Goal: Task Accomplishment & Management: Manage account settings

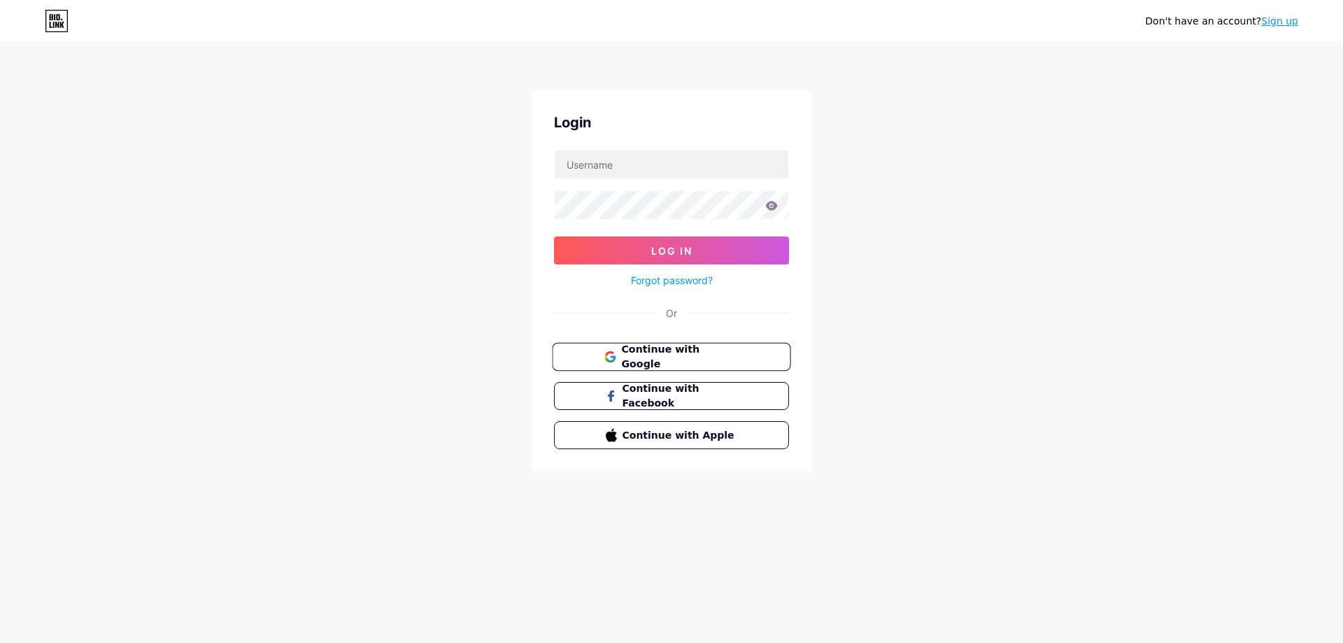
click at [667, 360] on span "Continue with Google" at bounding box center [679, 357] width 117 height 30
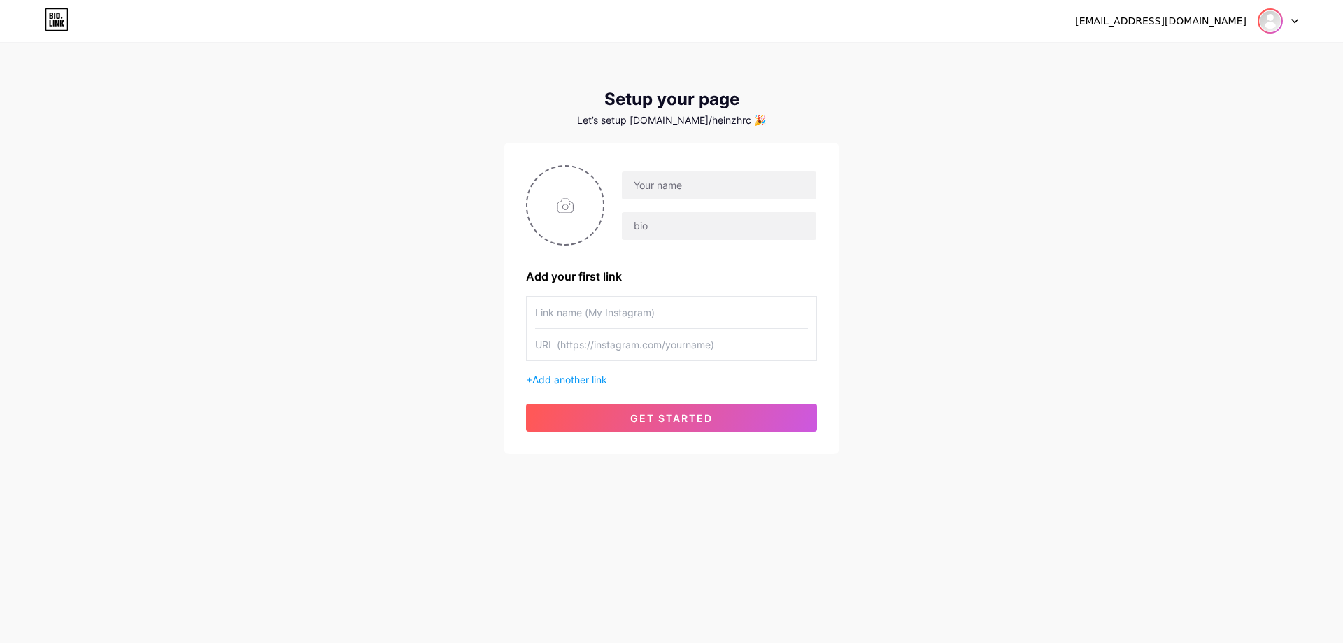
click at [1279, 20] on img at bounding box center [1270, 21] width 22 height 22
click at [1186, 92] on li "Logout" at bounding box center [1210, 95] width 173 height 38
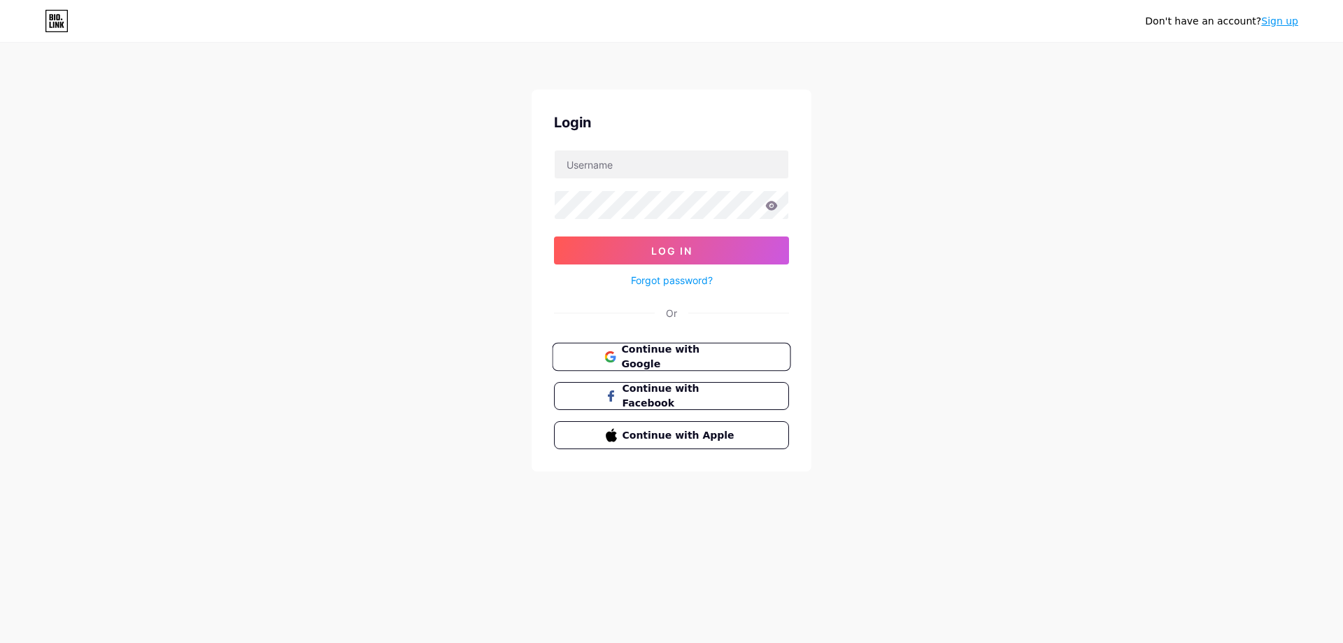
click at [736, 359] on span "Continue with Google" at bounding box center [679, 357] width 117 height 30
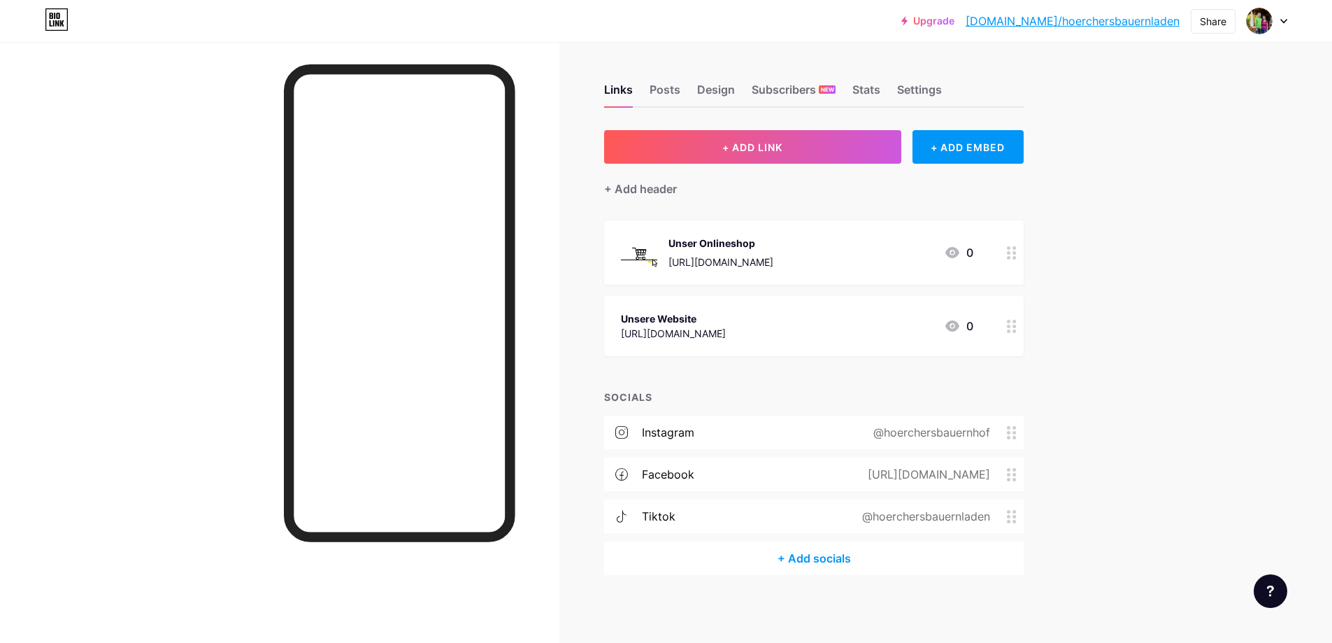
click at [1016, 510] on circle at bounding box center [1014, 511] width 3 height 3
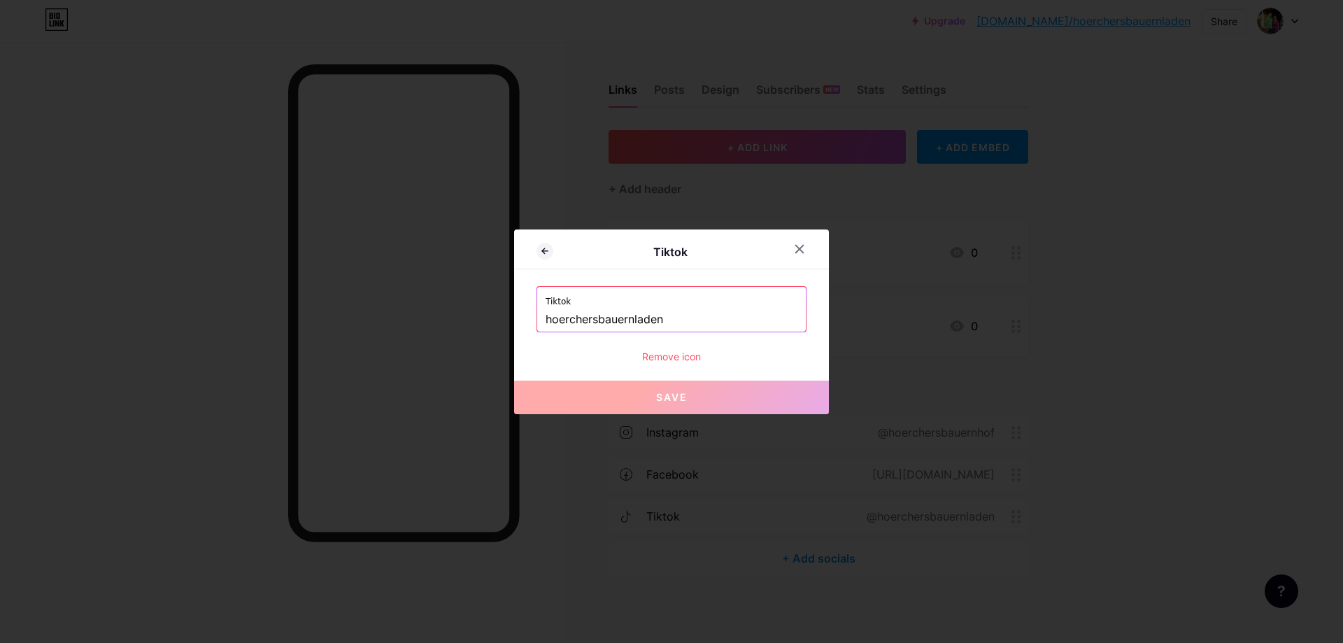
click at [687, 357] on div "Remove icon" at bounding box center [671, 356] width 270 height 15
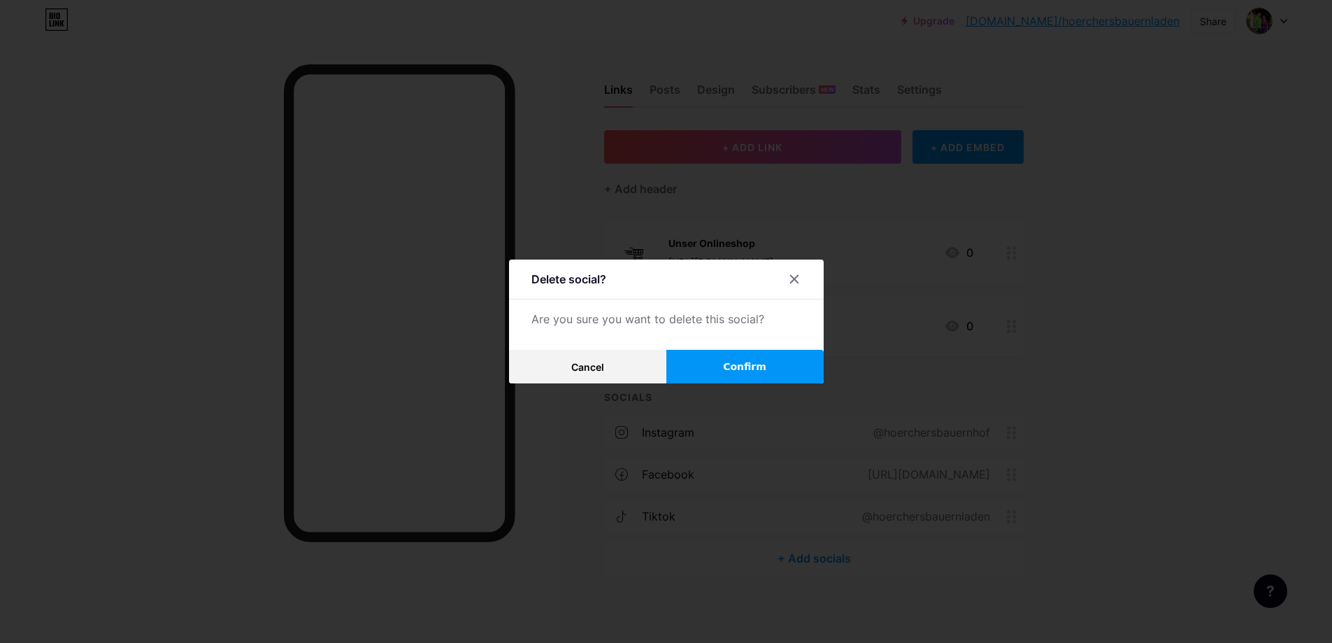
click at [715, 366] on button "Confirm" at bounding box center [744, 367] width 157 height 34
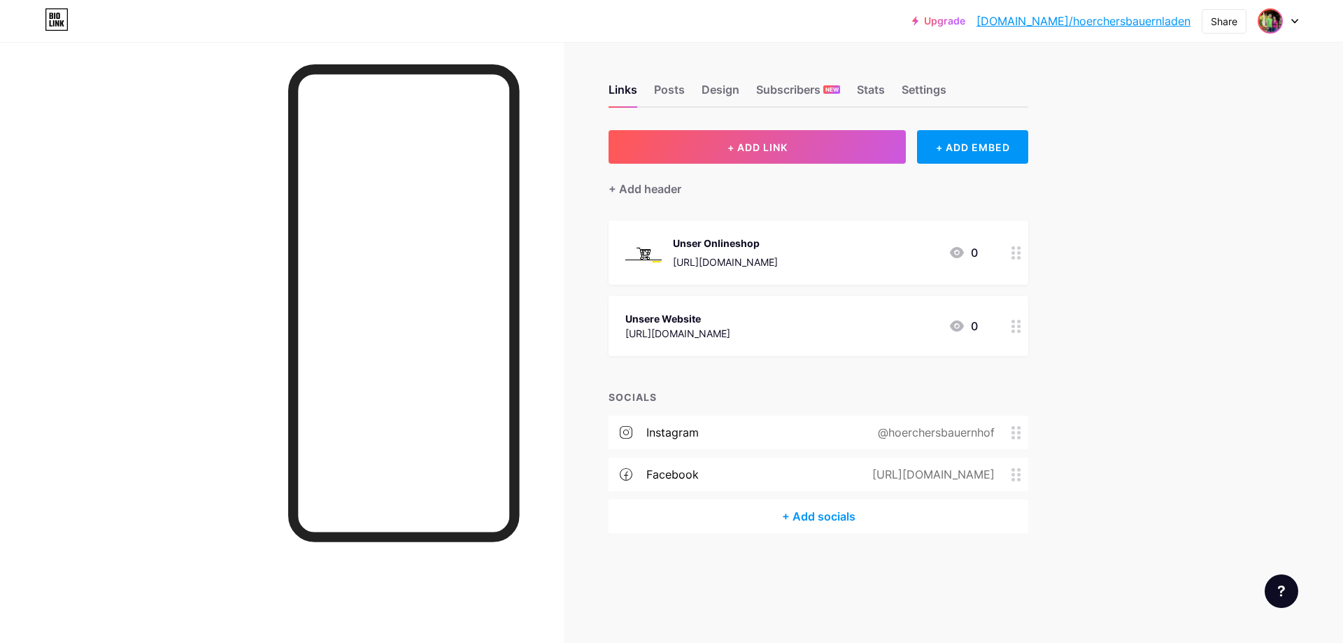
click at [1277, 22] on img at bounding box center [1270, 21] width 22 height 22
click at [1156, 86] on img at bounding box center [1146, 90] width 22 height 22
click at [717, 115] on div "Links Posts Design Subscribers NEW Stats Settings + ADD LINK + ADD EMBED + Add …" at bounding box center [543, 322] width 1087 height 561
click at [678, 92] on div "Posts" at bounding box center [669, 93] width 31 height 25
click at [713, 96] on div "Design" at bounding box center [720, 93] width 38 height 25
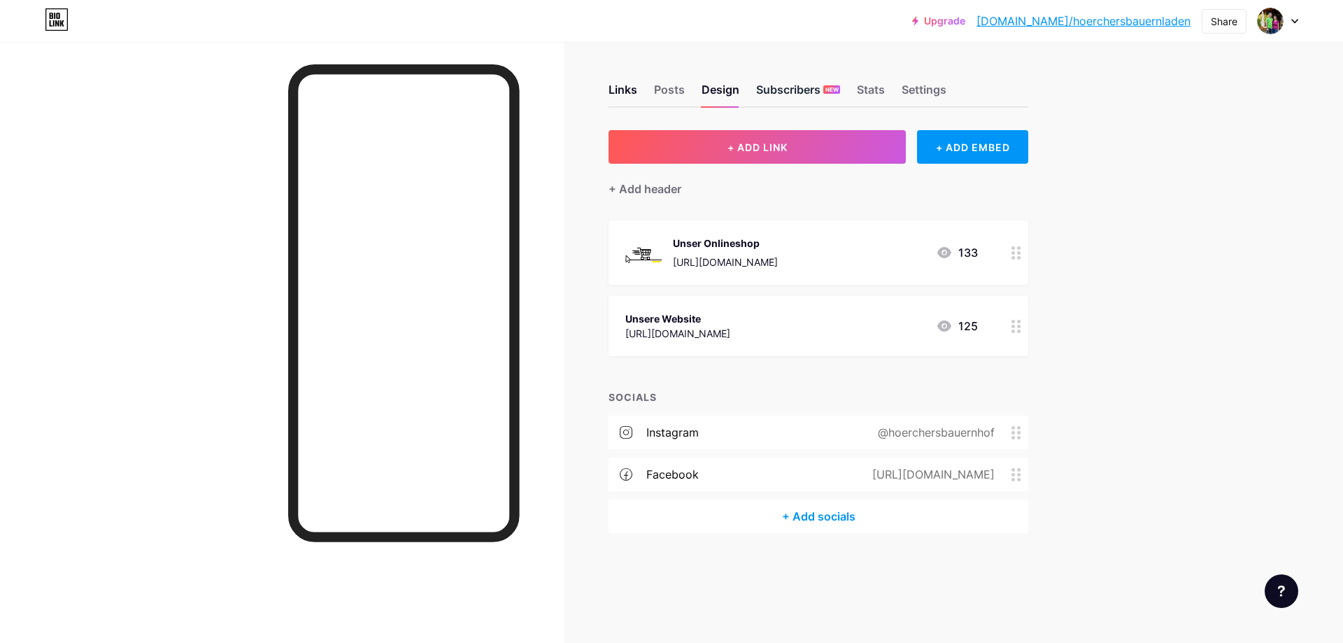
click at [772, 101] on div "Subscribers NEW" at bounding box center [798, 93] width 84 height 25
click at [880, 91] on div "Stats" at bounding box center [871, 93] width 28 height 25
click at [917, 90] on div "Settings" at bounding box center [923, 93] width 45 height 25
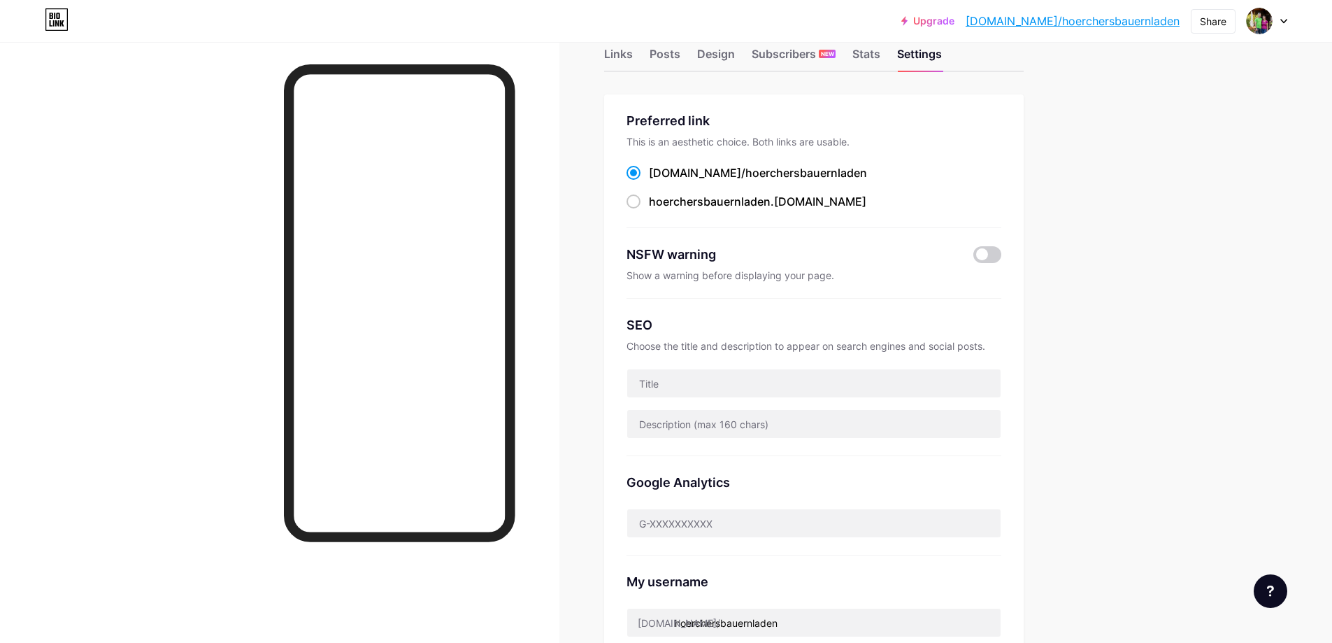
scroll to position [31, 0]
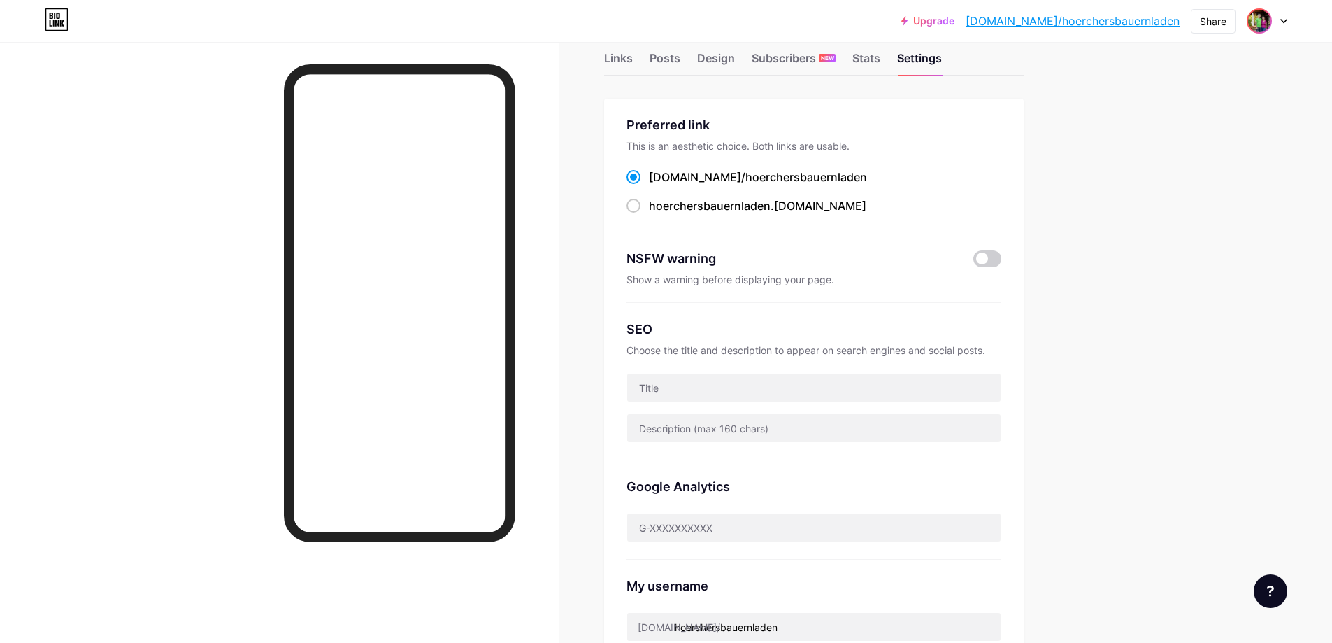
click at [1261, 21] on img at bounding box center [1259, 21] width 22 height 22
click at [1169, 155] on link "Account settings" at bounding box center [1199, 159] width 173 height 38
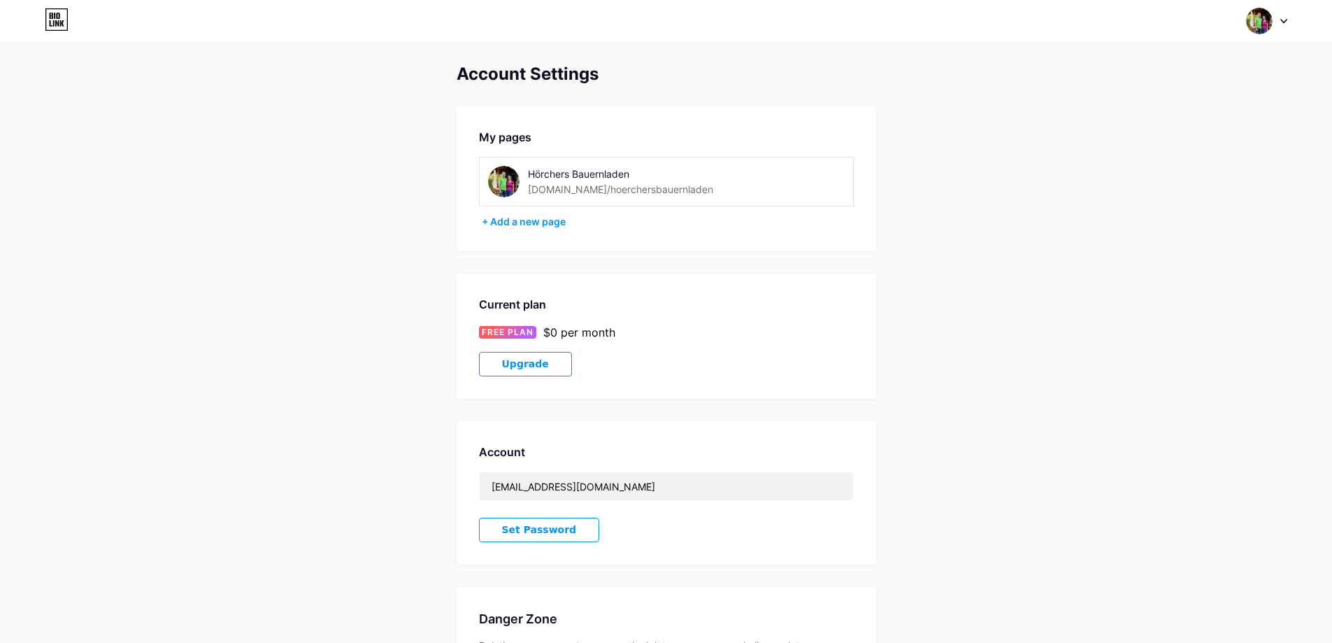
click at [506, 178] on img at bounding box center [503, 181] width 31 height 31
click at [1258, 26] on img at bounding box center [1259, 21] width 27 height 27
click at [1139, 85] on img at bounding box center [1135, 90] width 25 height 25
click at [1264, 17] on img at bounding box center [1259, 21] width 27 height 27
click at [1157, 163] on link "Dashboard" at bounding box center [1199, 159] width 173 height 38
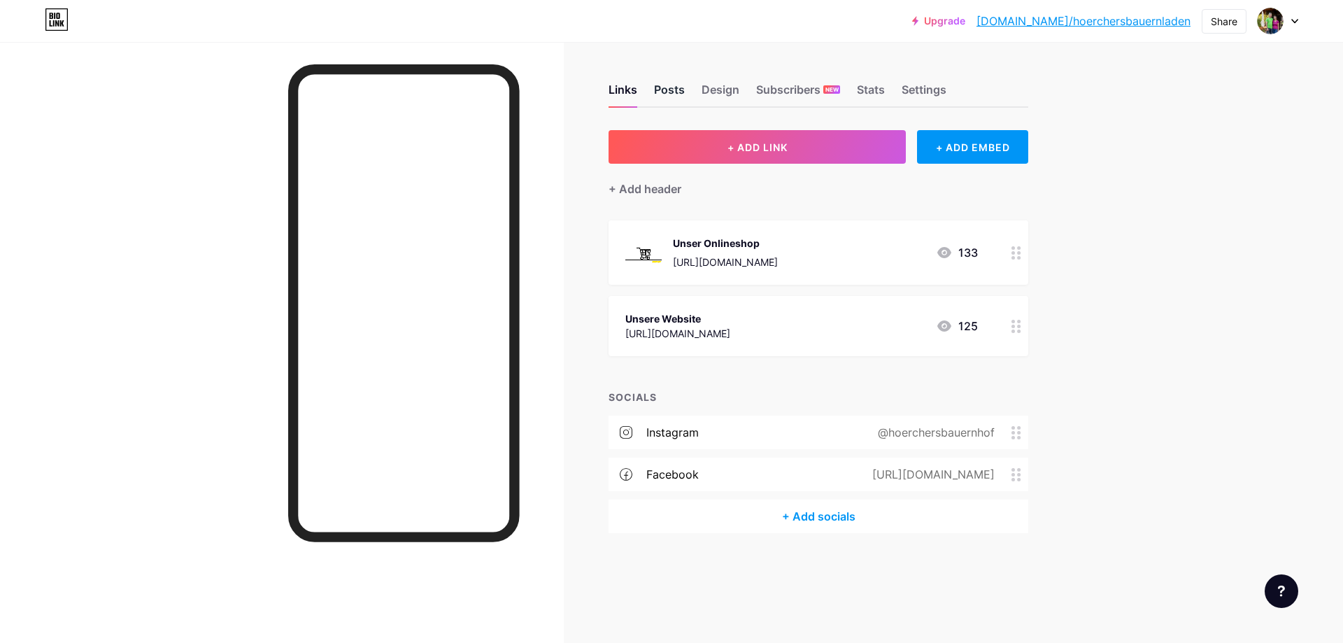
click at [678, 96] on div "Posts" at bounding box center [669, 93] width 31 height 25
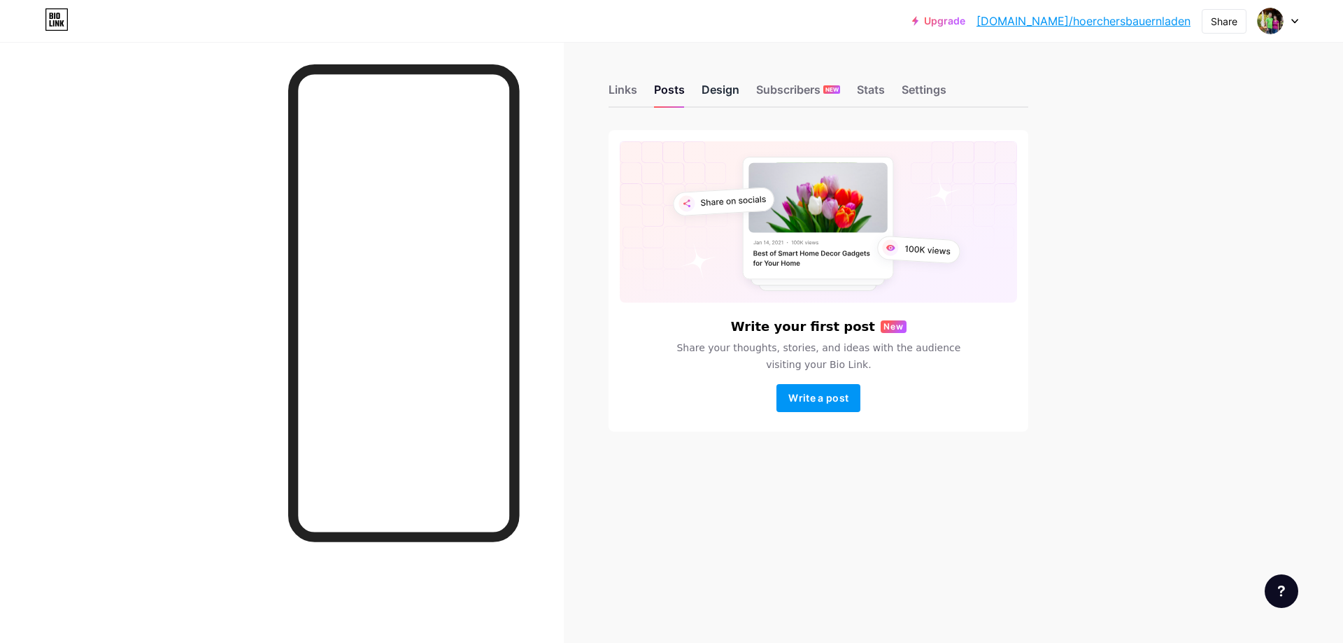
click at [720, 92] on div "Design" at bounding box center [720, 93] width 38 height 25
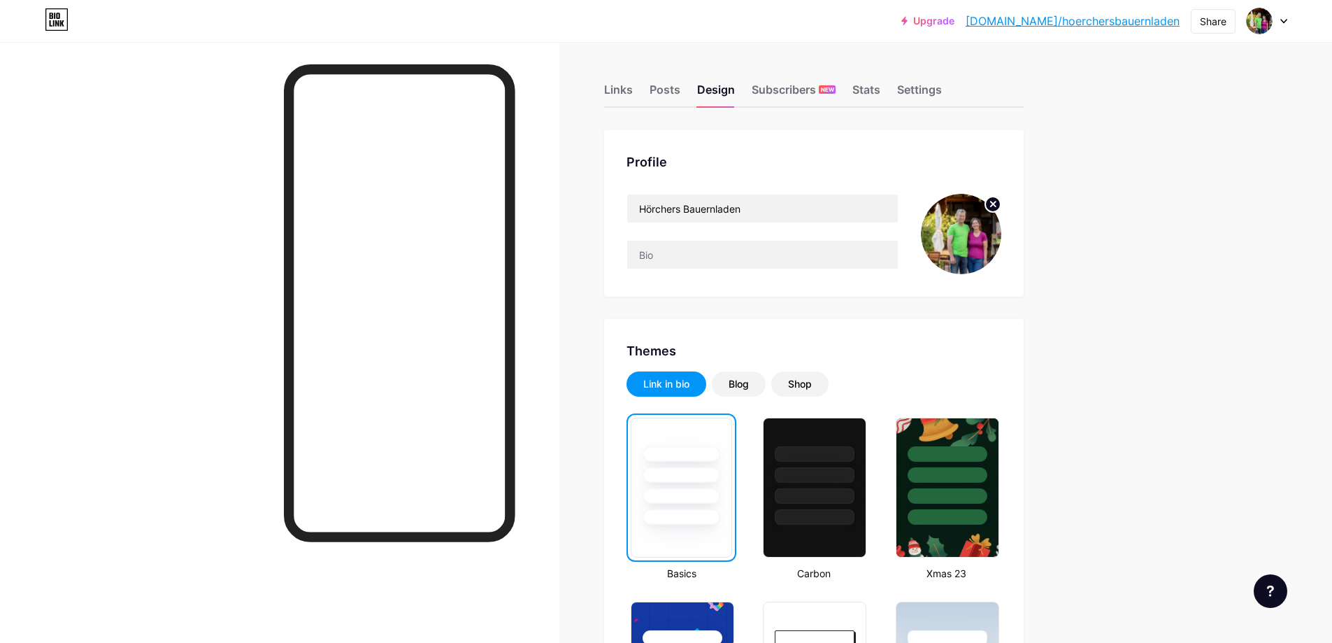
click at [999, 199] on circle at bounding box center [992, 204] width 15 height 15
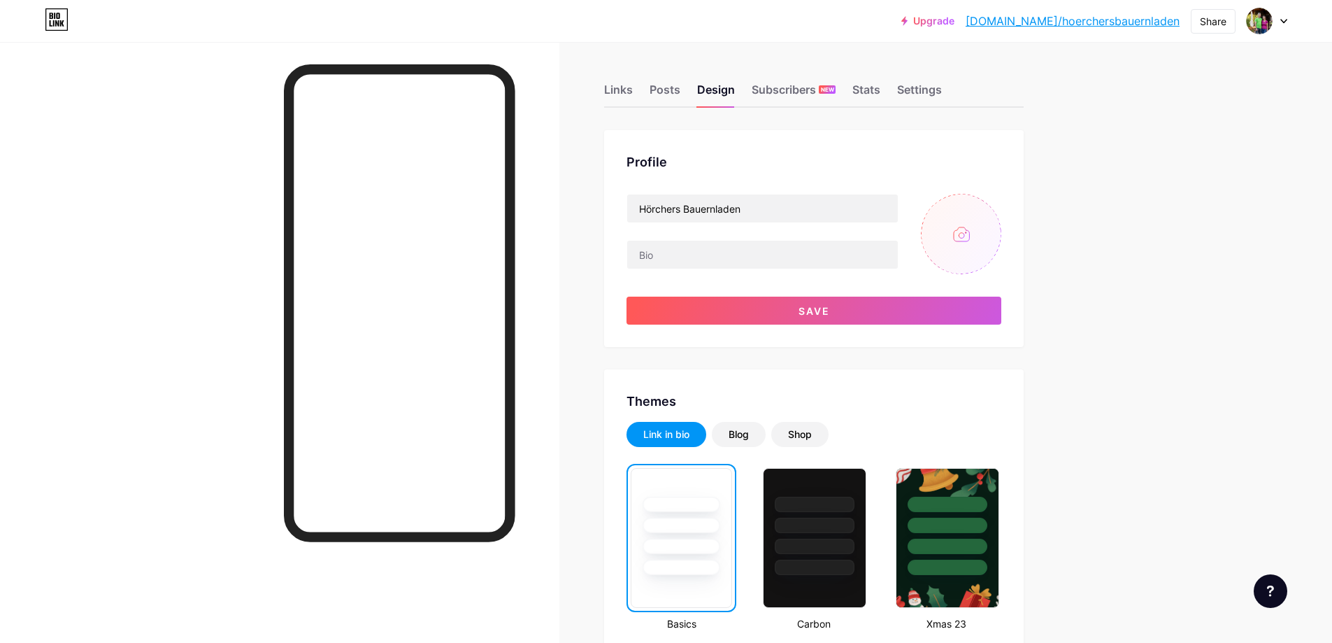
click at [992, 220] on input "file" at bounding box center [961, 234] width 80 height 80
click at [960, 246] on input "file" at bounding box center [961, 234] width 80 height 80
type input "C:\fakepath\hoerchersbauernhof_1720723574_3409998956274801446_39535876042.heic"
click at [943, 248] on input "file" at bounding box center [961, 234] width 80 height 80
click at [809, 306] on span "Save" at bounding box center [814, 311] width 31 height 12
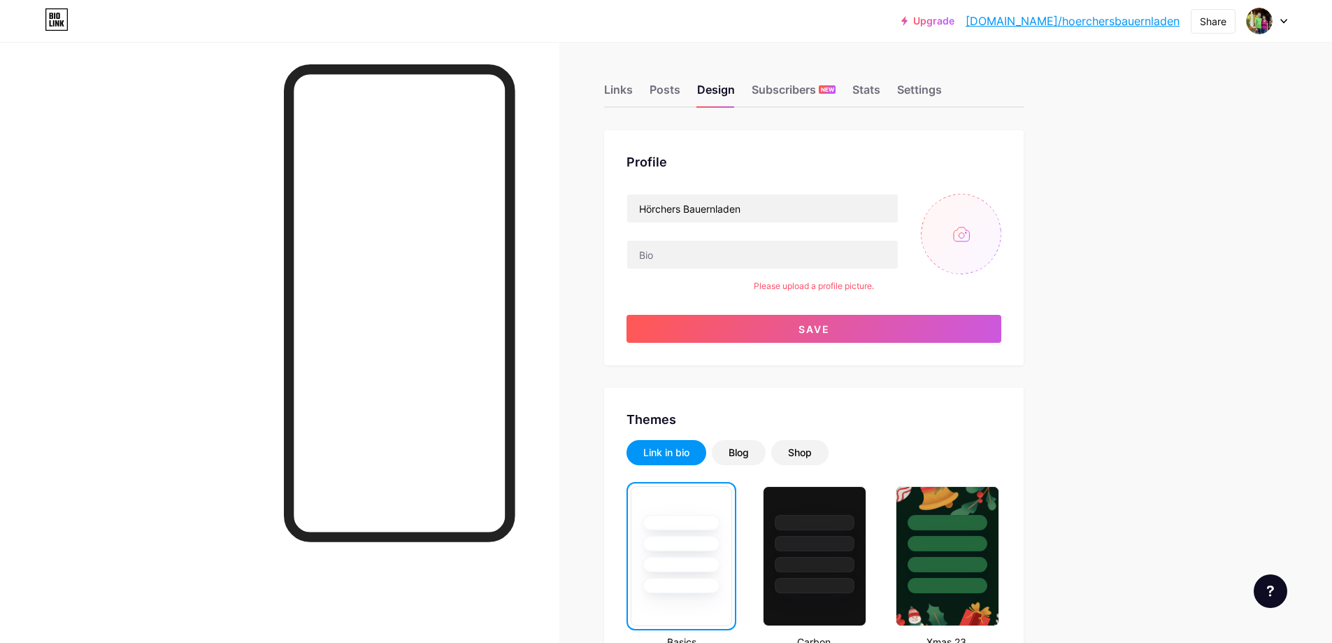
click at [950, 231] on input "file" at bounding box center [961, 234] width 80 height 80
click at [968, 238] on input "file" at bounding box center [961, 234] width 80 height 80
click at [622, 90] on div "Links" at bounding box center [618, 93] width 29 height 25
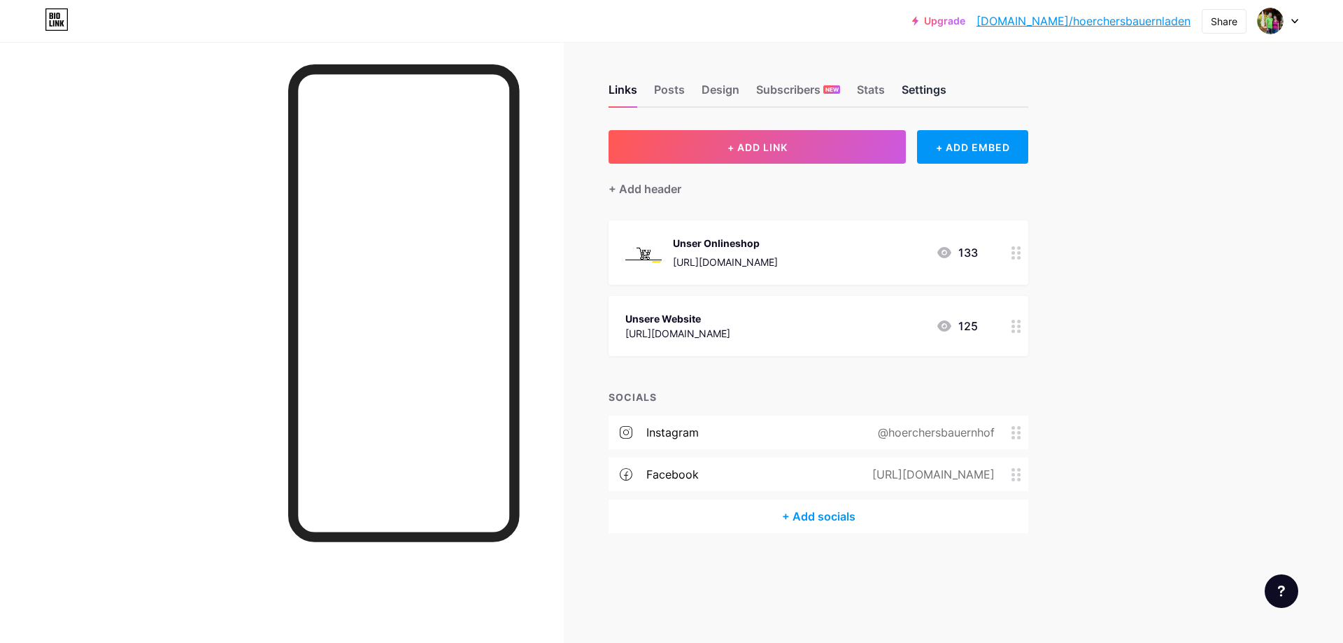
click at [922, 87] on div "Settings" at bounding box center [923, 93] width 45 height 25
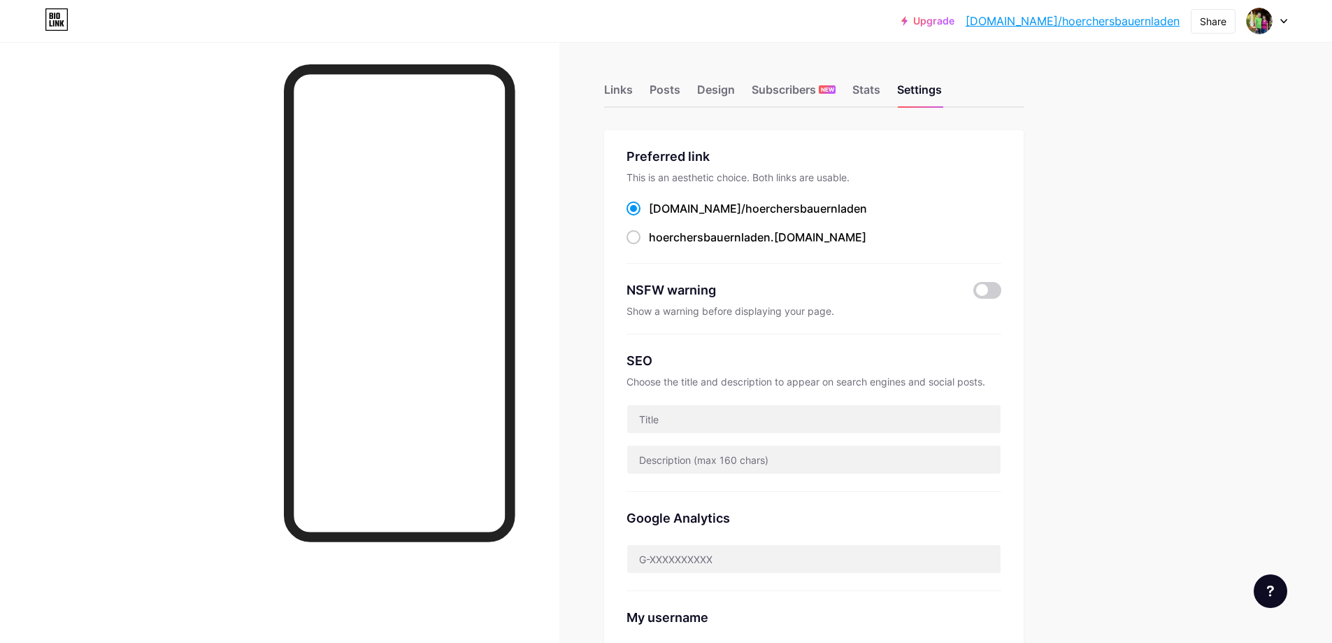
click at [689, 109] on div "Links Posts Design Subscribers NEW Stats Settings Preferred link This is an aes…" at bounding box center [541, 568] width 1083 height 1053
click at [725, 90] on div "Design" at bounding box center [716, 93] width 38 height 25
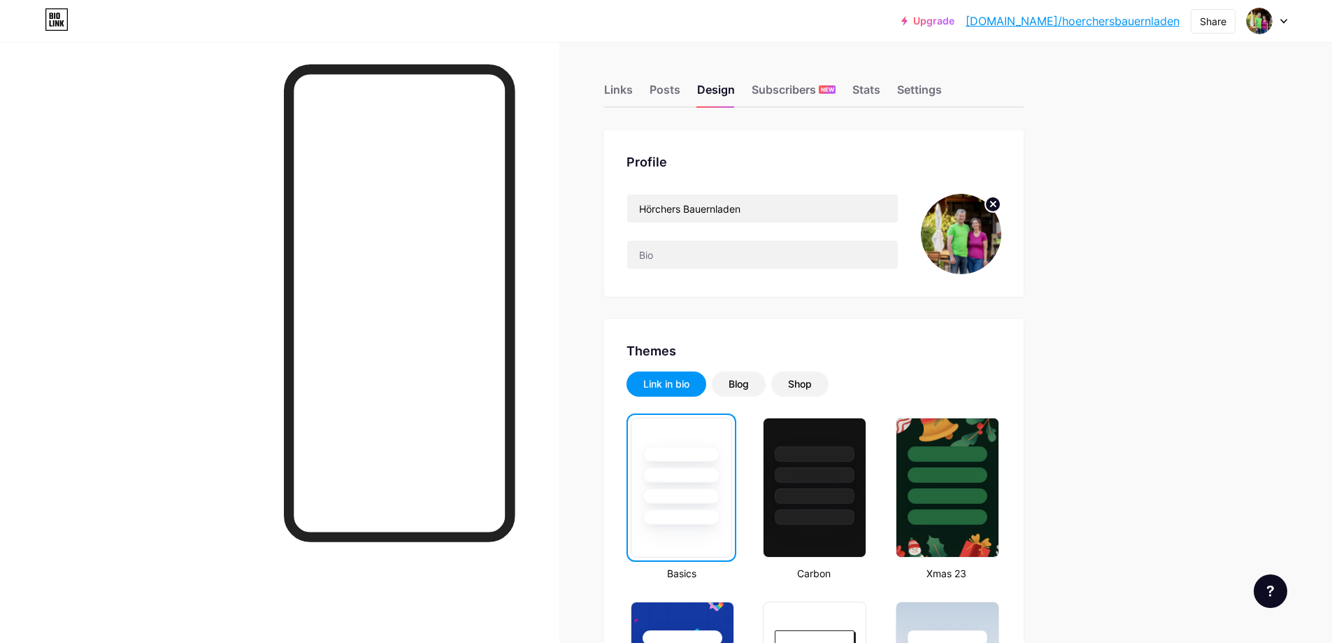
click at [998, 199] on circle at bounding box center [992, 204] width 15 height 15
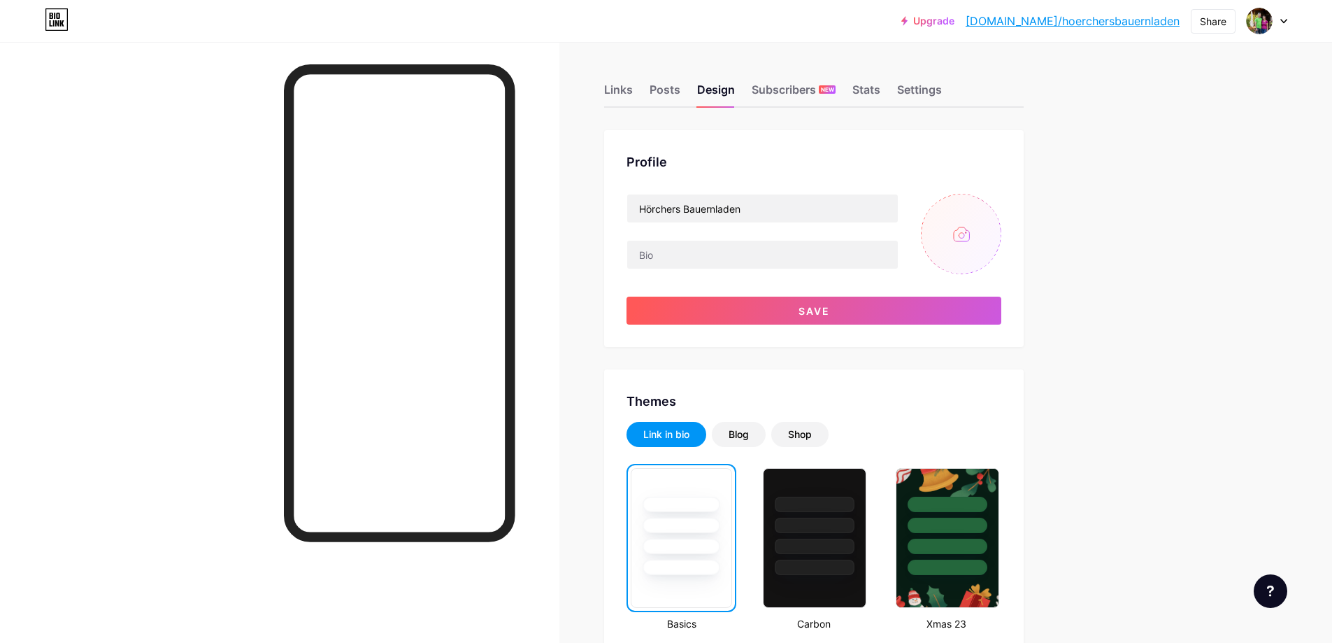
click at [969, 241] on input "file" at bounding box center [961, 234] width 80 height 80
type input "C:\fakepath\hoerchersbauernhof_1720723574_3409998956274801446_39535876042.heic"
click at [966, 238] on input "file" at bounding box center [961, 234] width 80 height 80
click at [949, 220] on input "file" at bounding box center [961, 234] width 80 height 80
click at [968, 228] on input "file" at bounding box center [961, 234] width 80 height 80
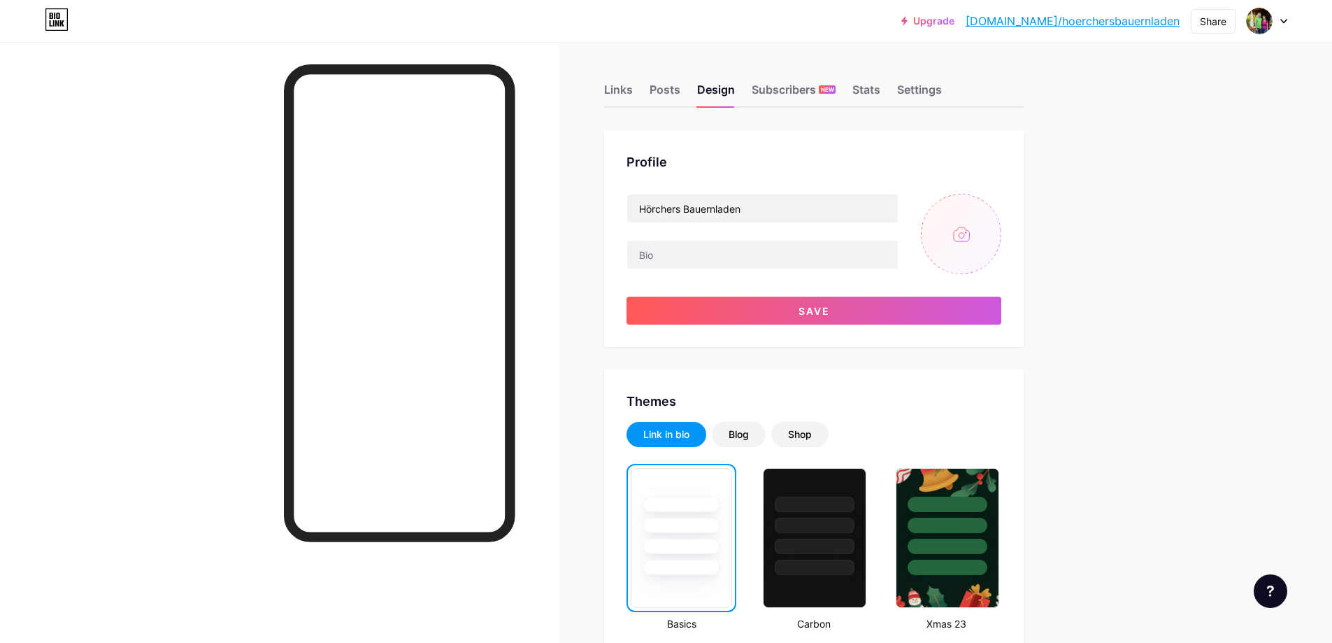
click at [968, 246] on input "file" at bounding box center [961, 234] width 80 height 80
type input "C:\fakepath\hoerchersbauernhof_1720723574_3409998956274801446_39535876042.jpeg"
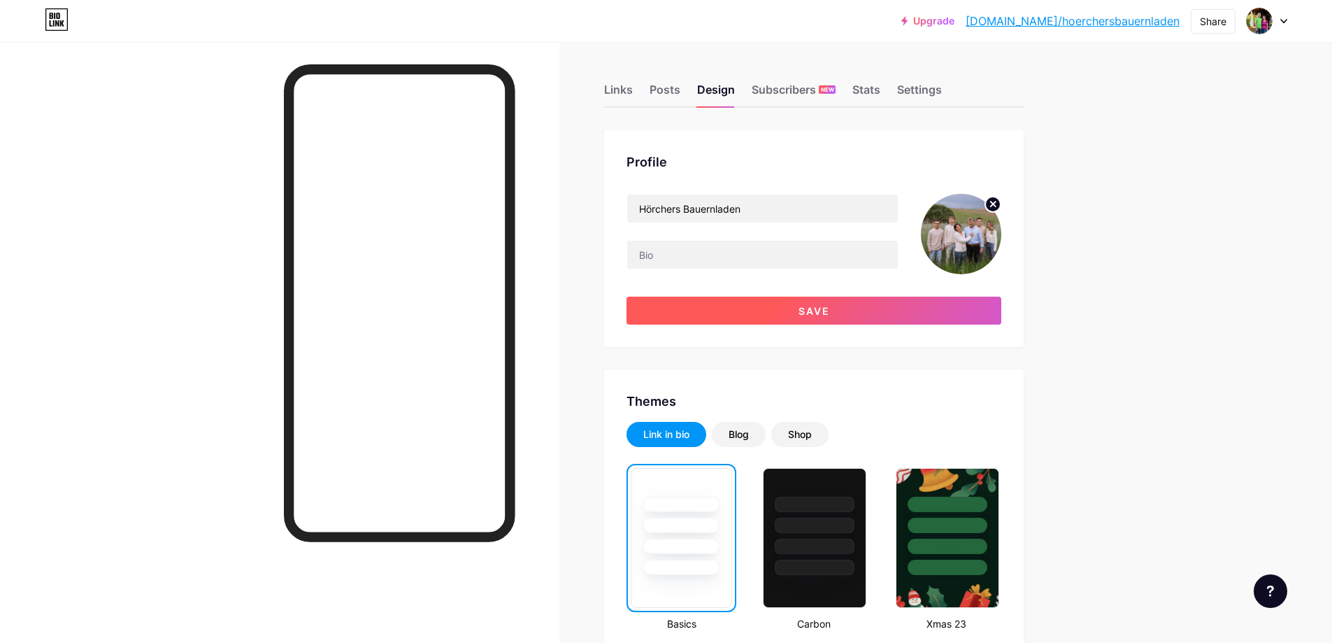
click at [734, 310] on button "Save" at bounding box center [814, 311] width 375 height 28
